Goal: Information Seeking & Learning: Learn about a topic

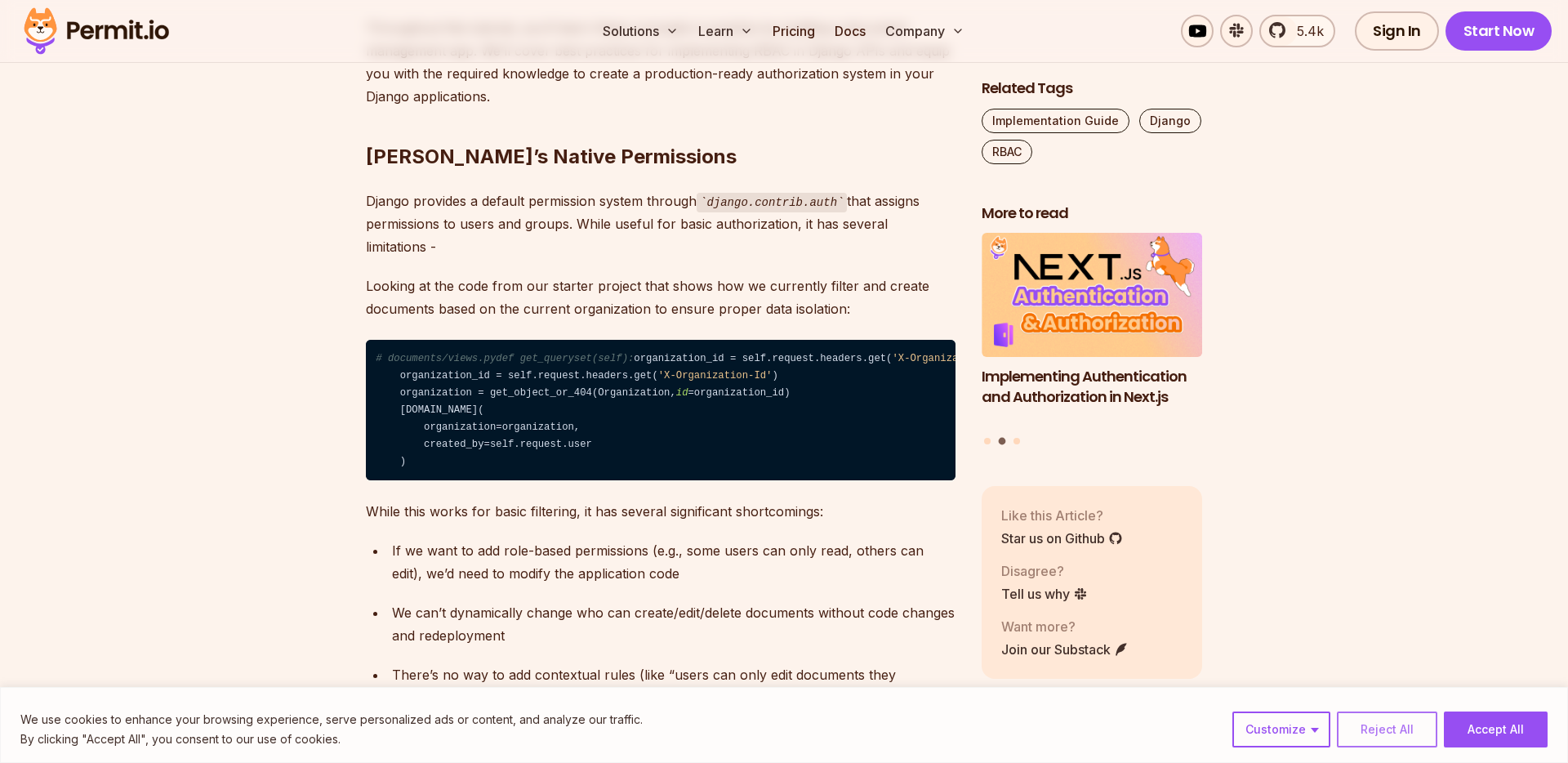
click at [1389, 726] on button "Reject All" at bounding box center [1386, 729] width 100 height 36
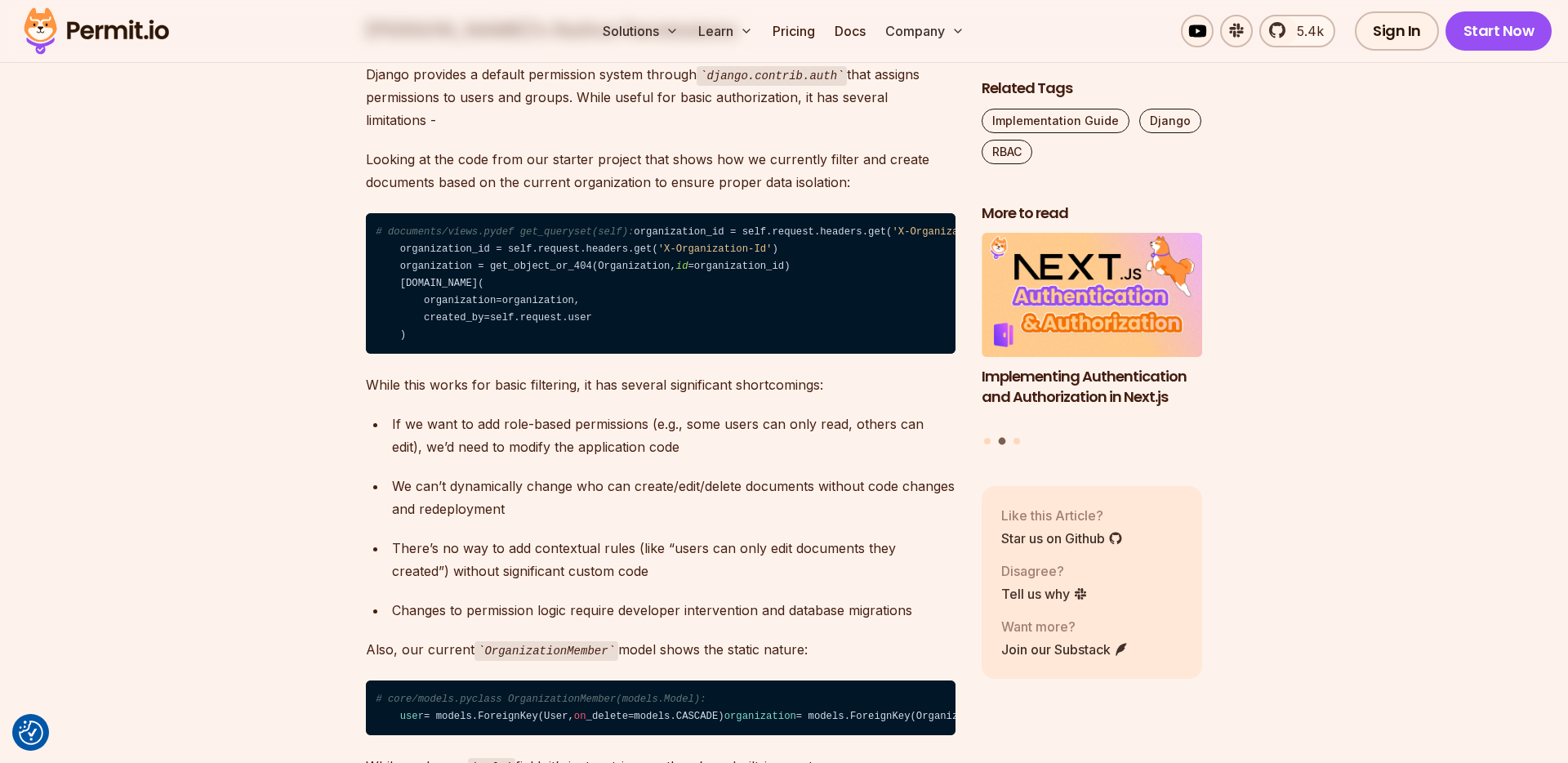
scroll to position [1891, 0]
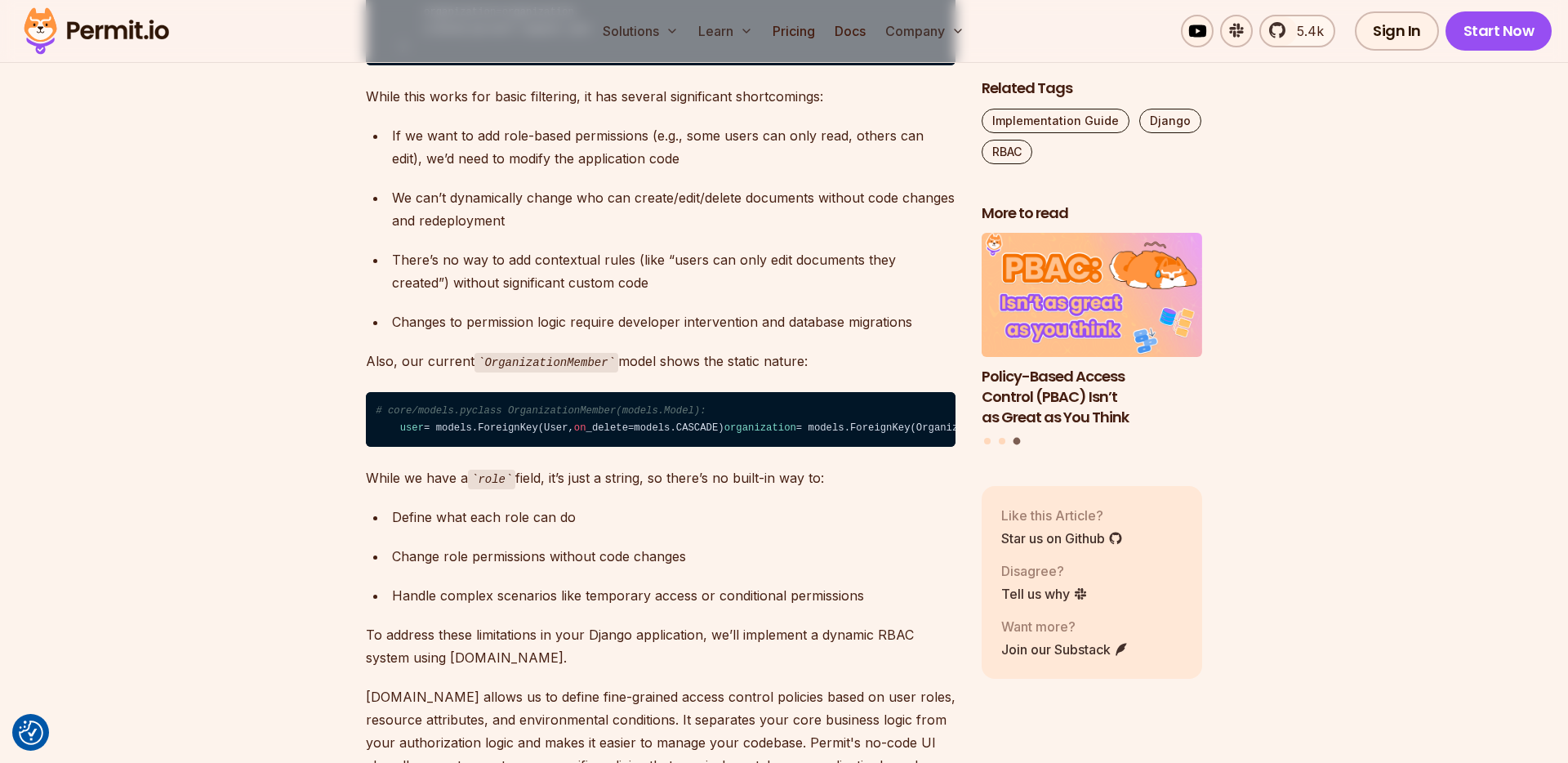
click at [679, 373] on p "Also, our current OrganizationMember model shows the static nature:" at bounding box center [661, 362] width 590 height 24
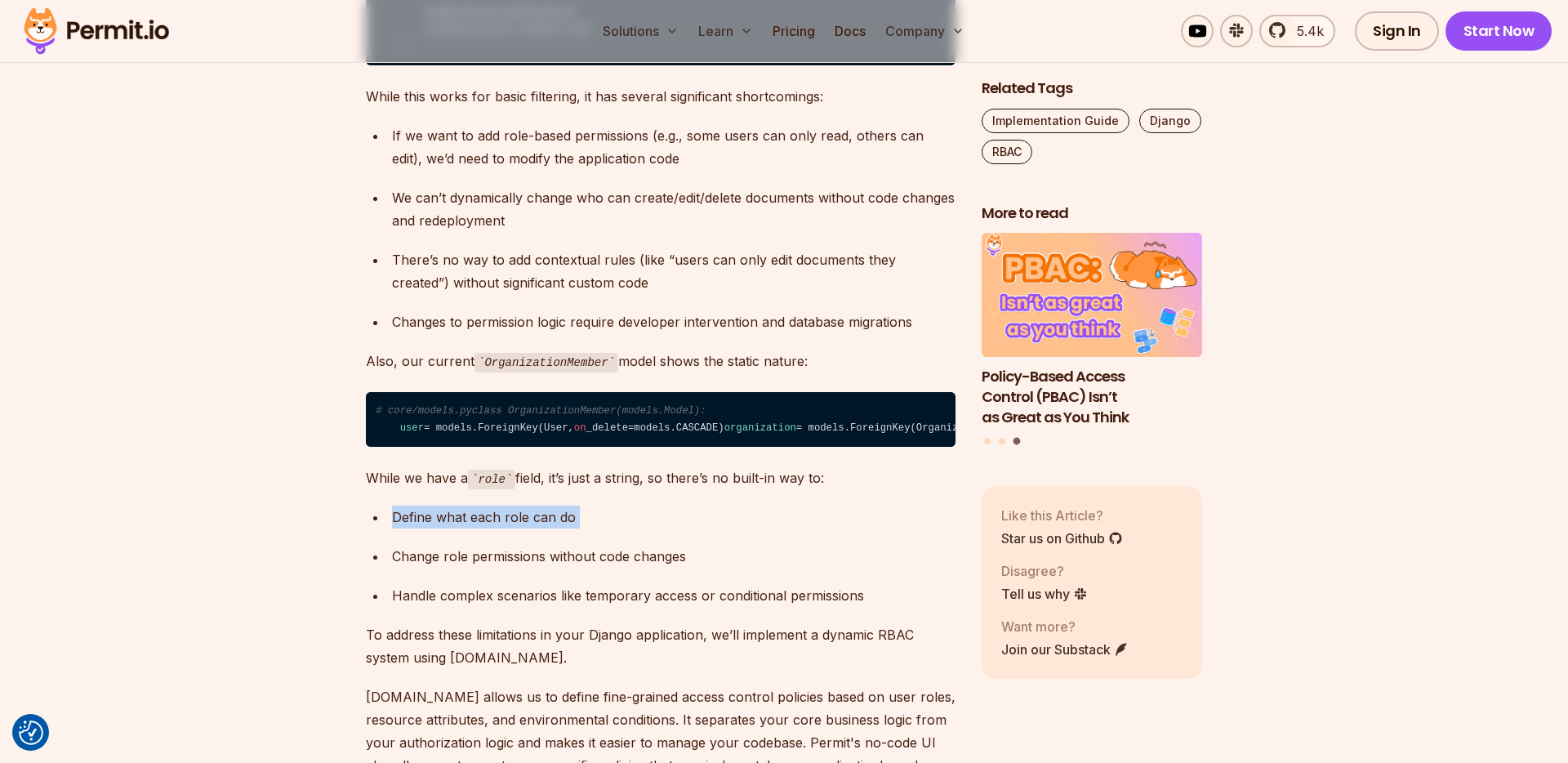
click at [687, 490] on p "While we have a role field, it’s just a string, so there’s no built-in way to:" at bounding box center [661, 479] width 590 height 24
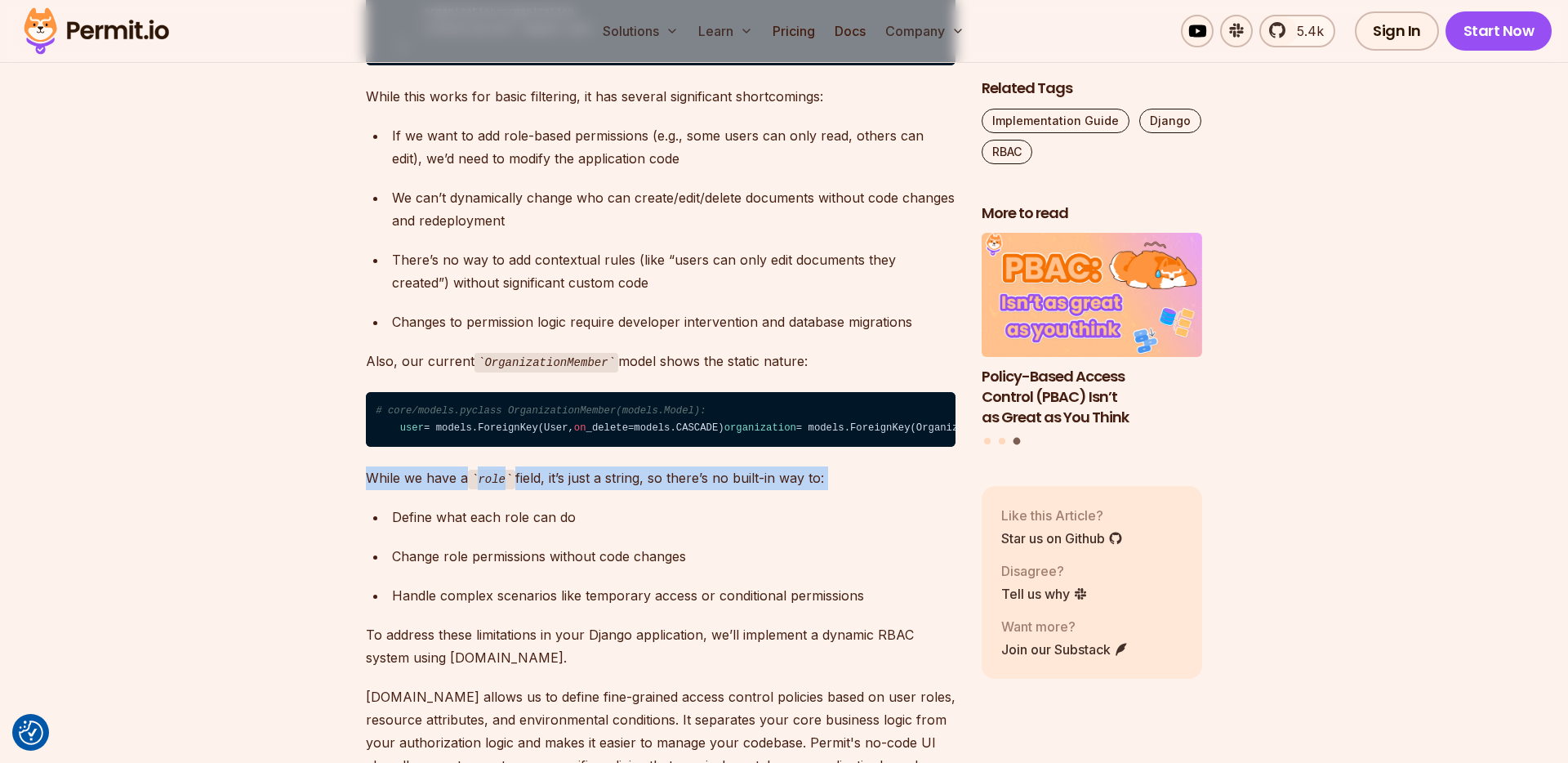
click at [687, 490] on p "While we have a role field, it’s just a string, so there’s no built-in way to:" at bounding box center [661, 479] width 590 height 24
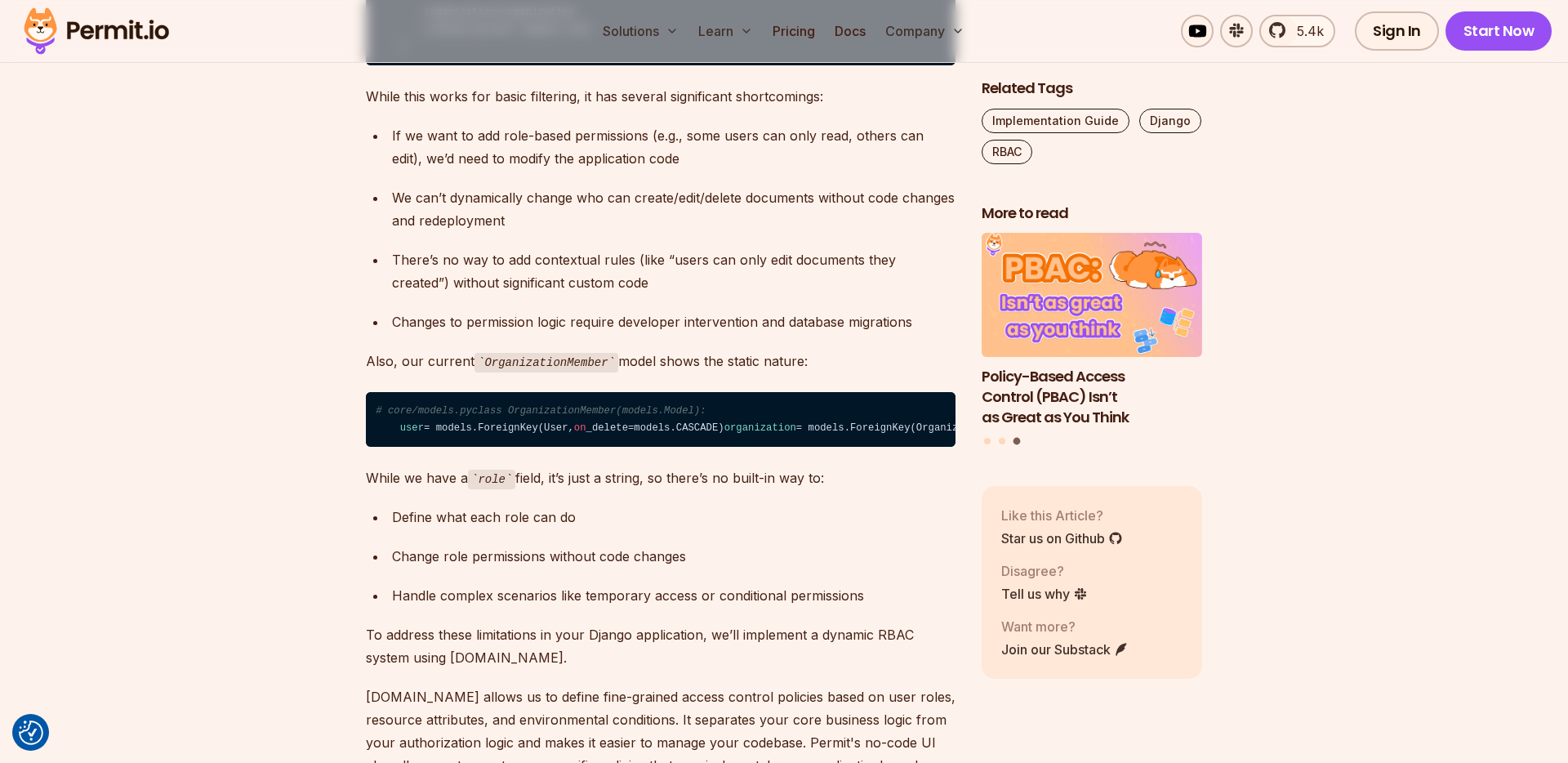
click at [705, 529] on div "Define what each role can do" at bounding box center [674, 518] width 563 height 23
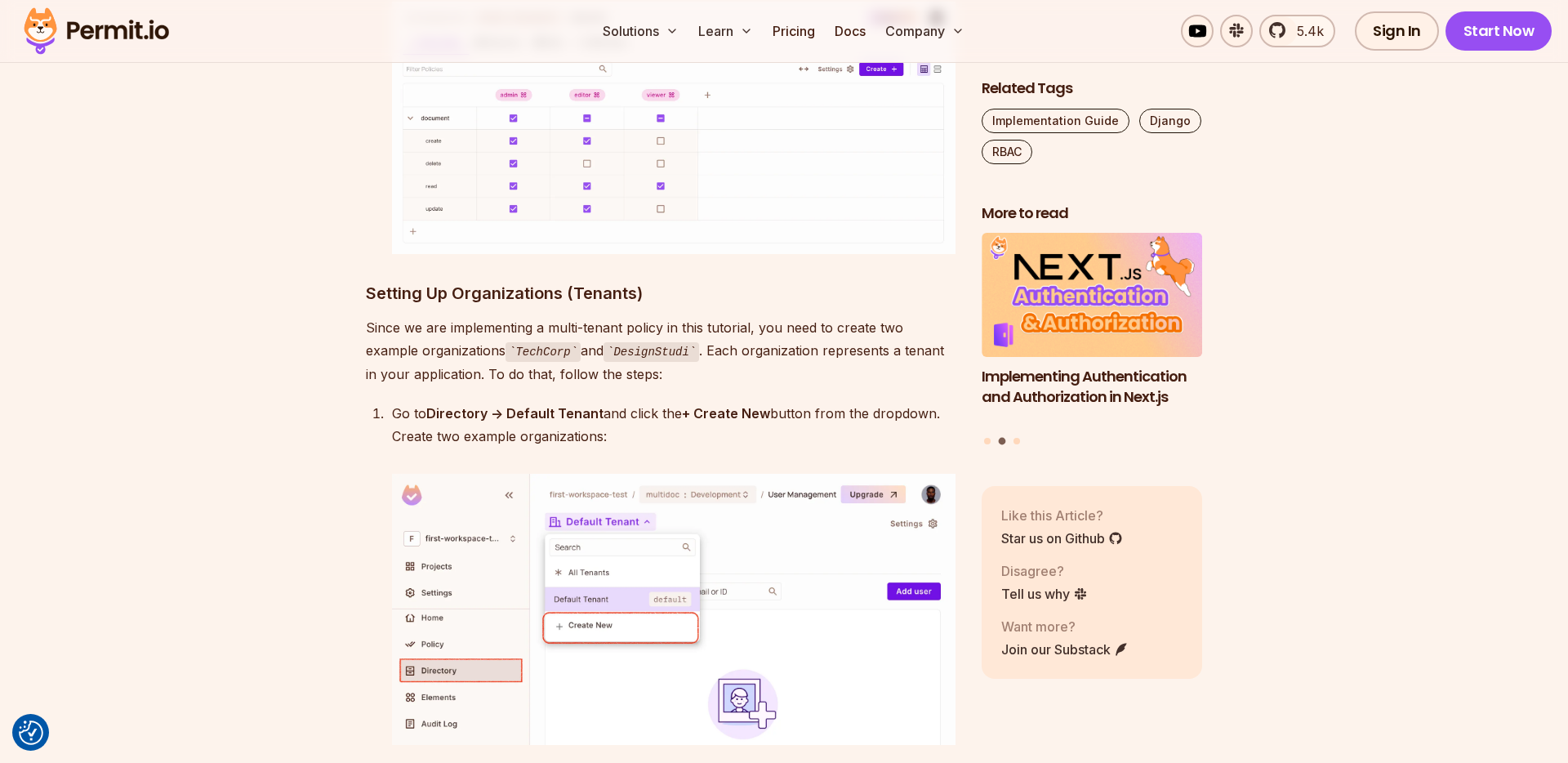
scroll to position [5553, 0]
